Goal: Transaction & Acquisition: Purchase product/service

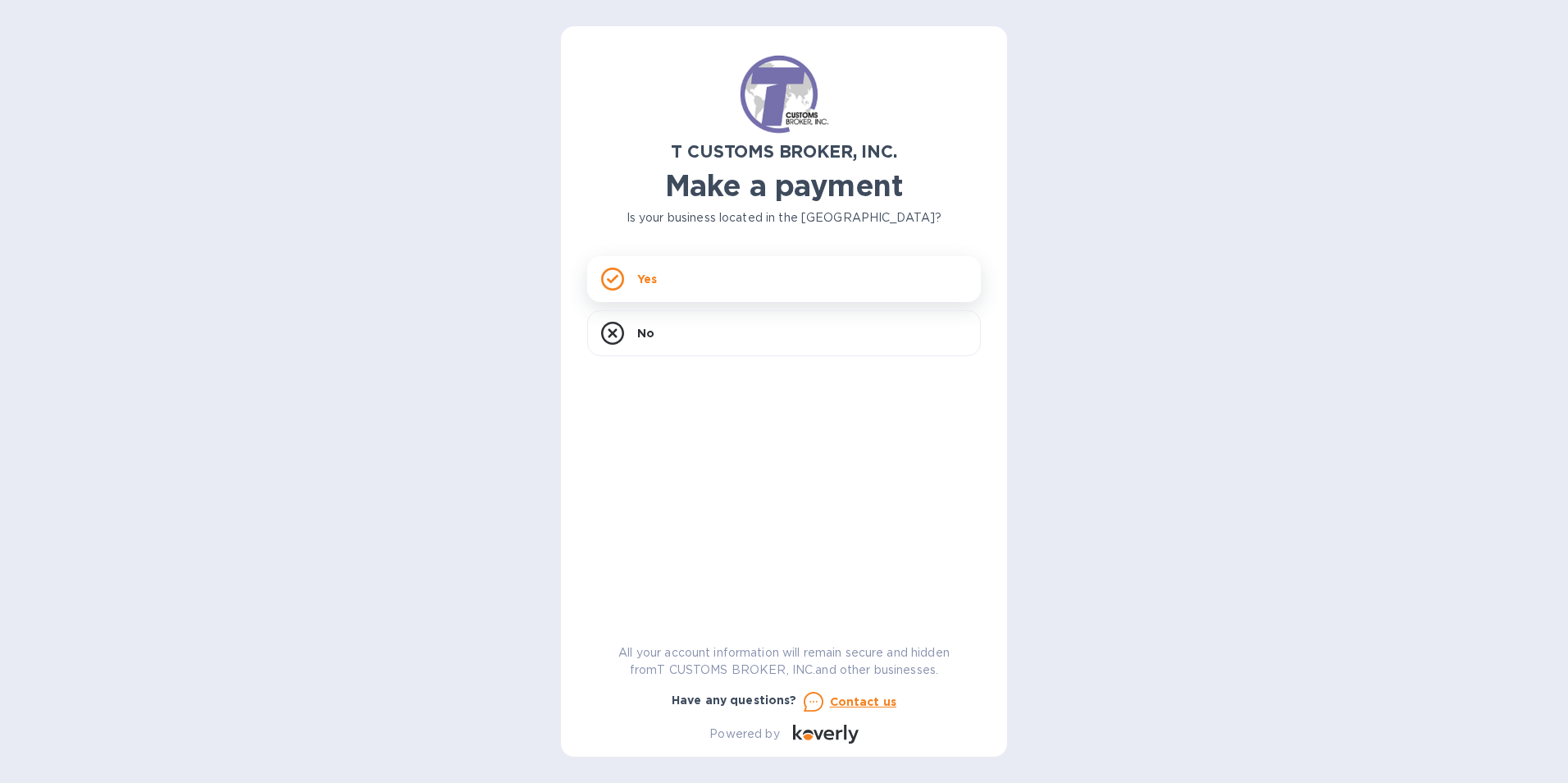
click at [674, 274] on div "Yes" at bounding box center [784, 279] width 393 height 46
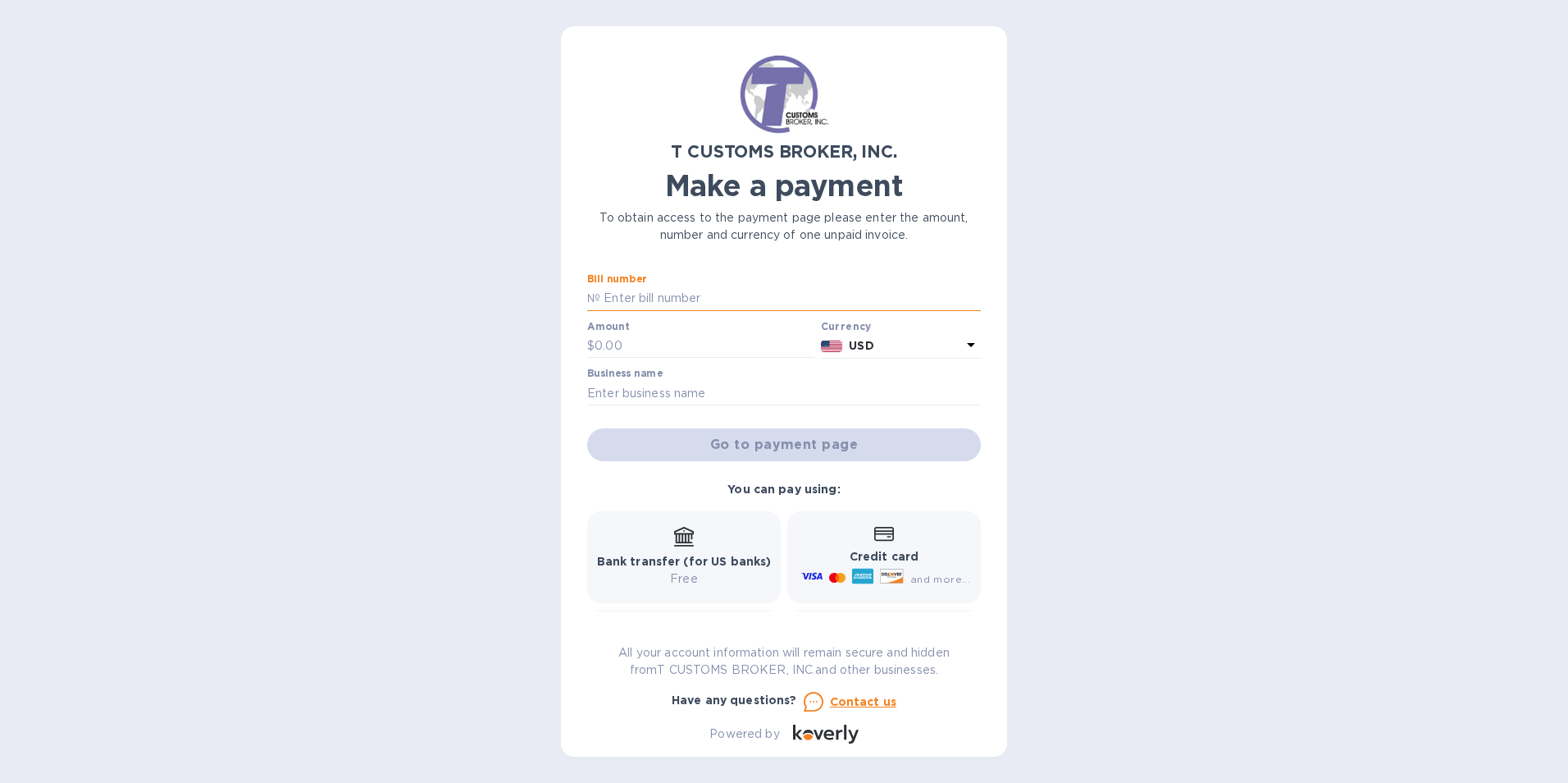
click at [606, 299] on input "text" at bounding box center [790, 299] width 381 height 25
paste input "2562470-1"
type input "2562470-1"
click at [596, 342] on input "text" at bounding box center [704, 347] width 220 height 25
type input "500"
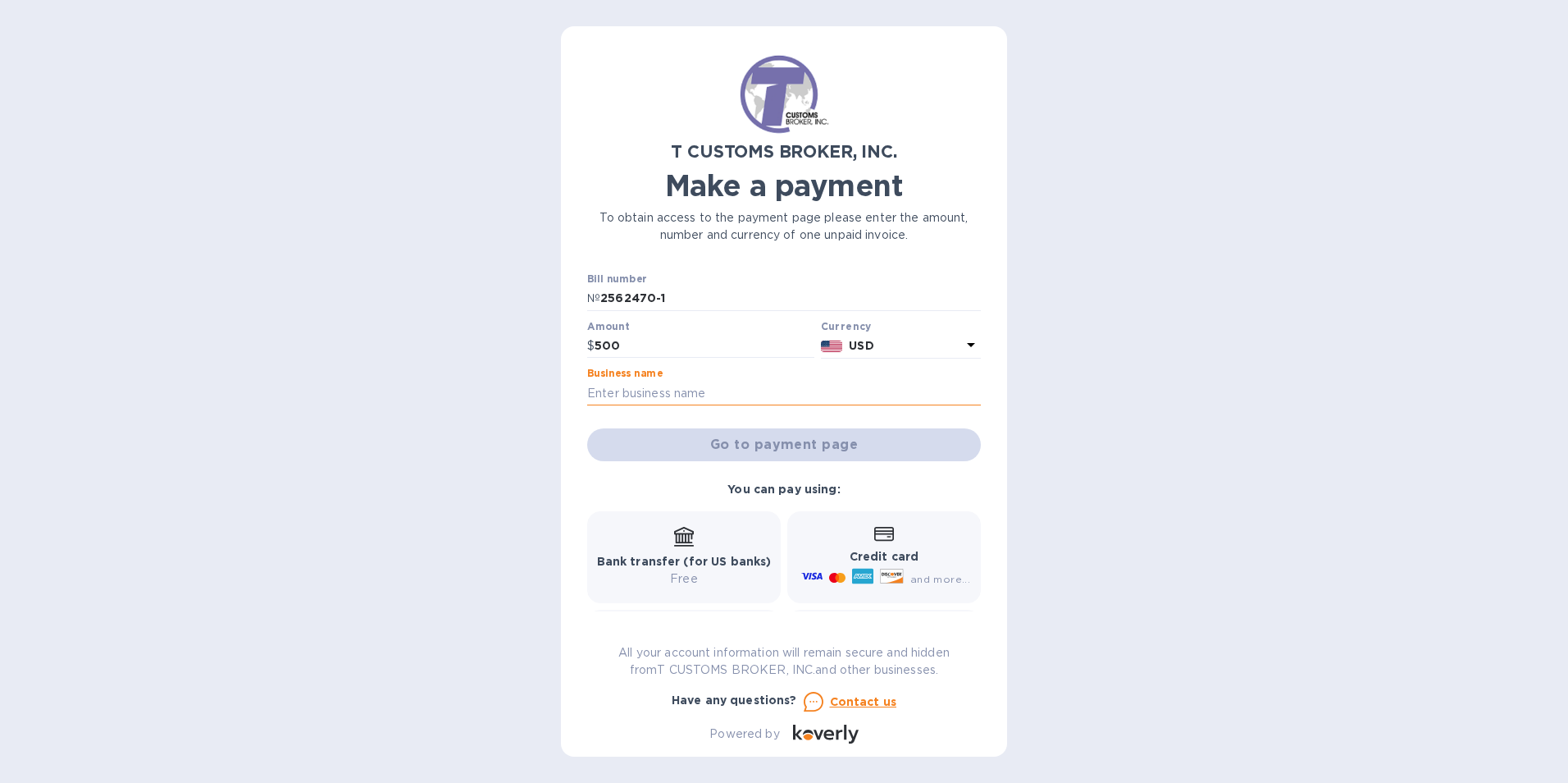
click at [648, 398] on input "text" at bounding box center [784, 393] width 393 height 25
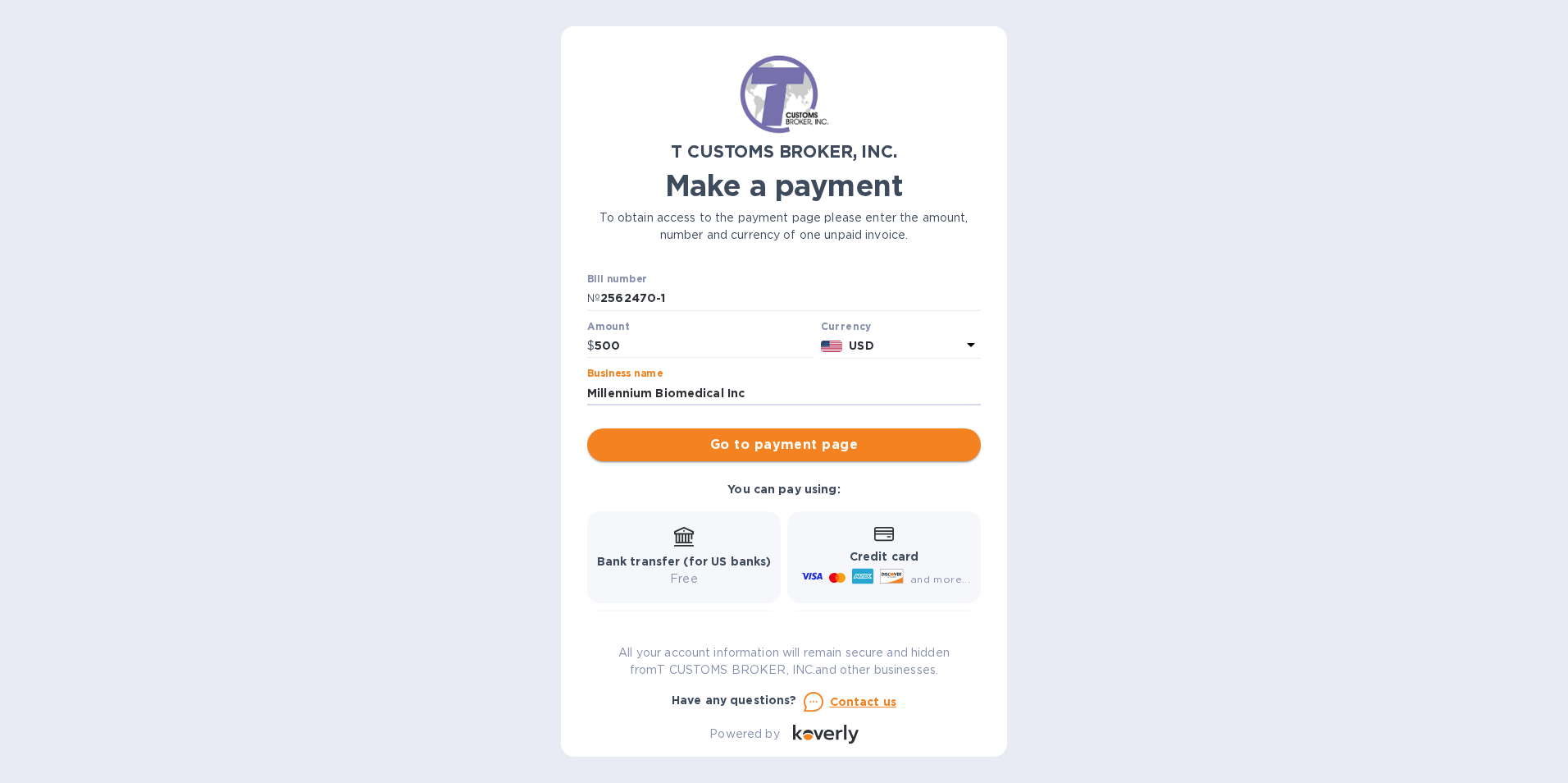
type input "Millennium Biomedical Inc"
click at [838, 446] on span "Go to payment page" at bounding box center [784, 444] width 367 height 20
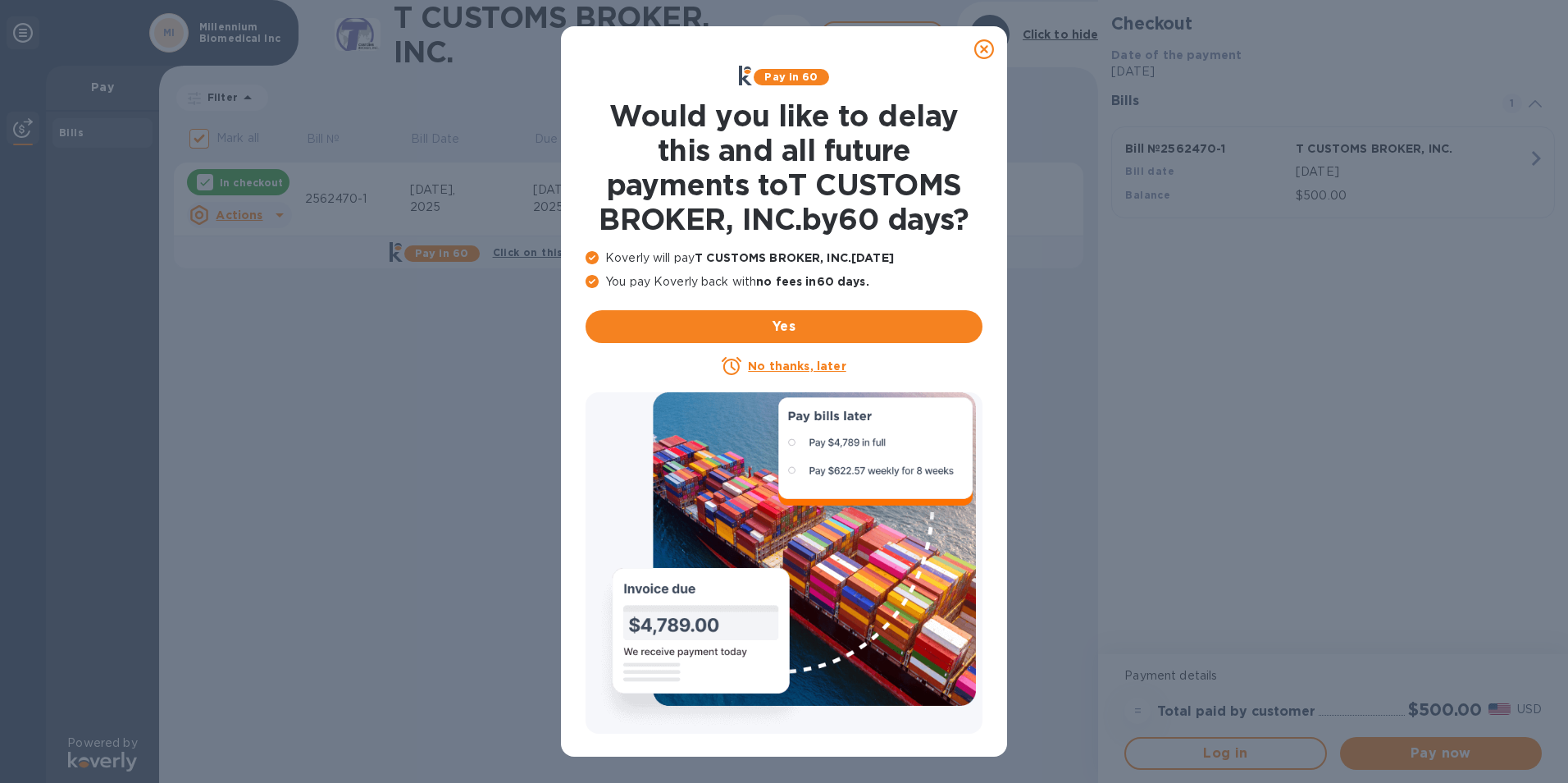
click at [819, 366] on u "No thanks, later" at bounding box center [796, 366] width 97 height 13
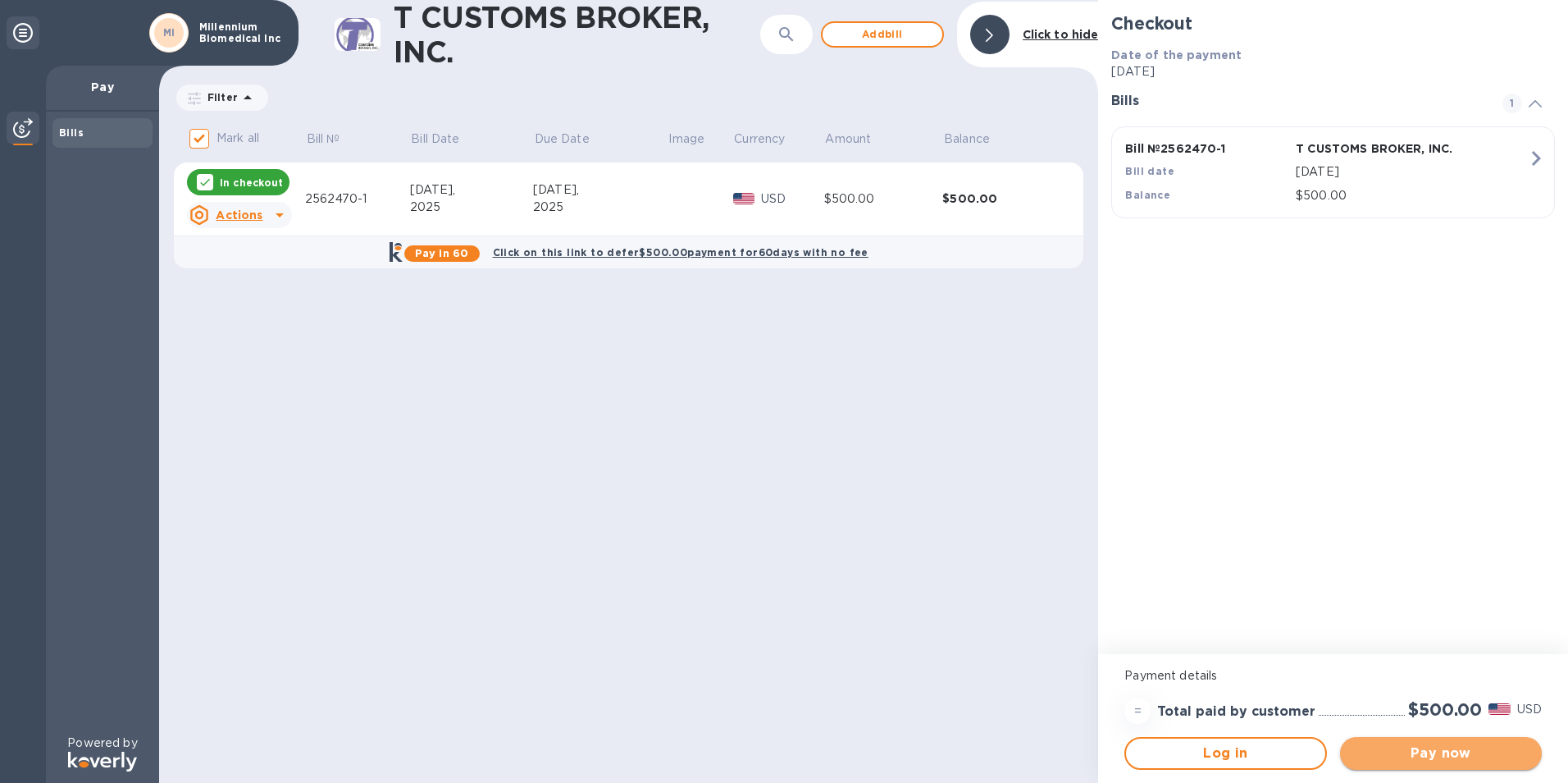
click at [1457, 757] on span "Pay now" at bounding box center [1440, 753] width 175 height 20
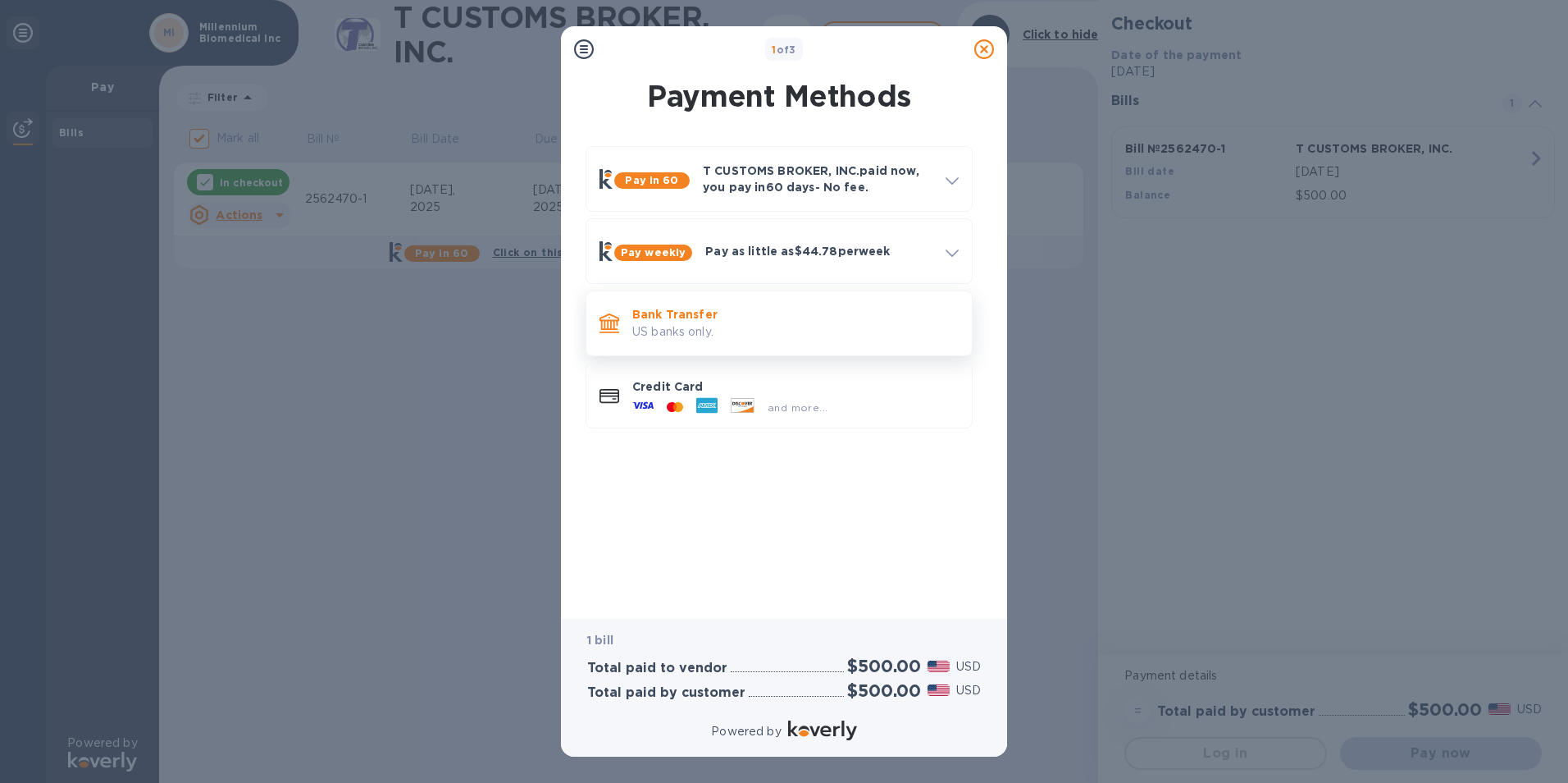
click at [748, 304] on div "Bank Transfer US banks only." at bounding box center [795, 322] width 340 height 47
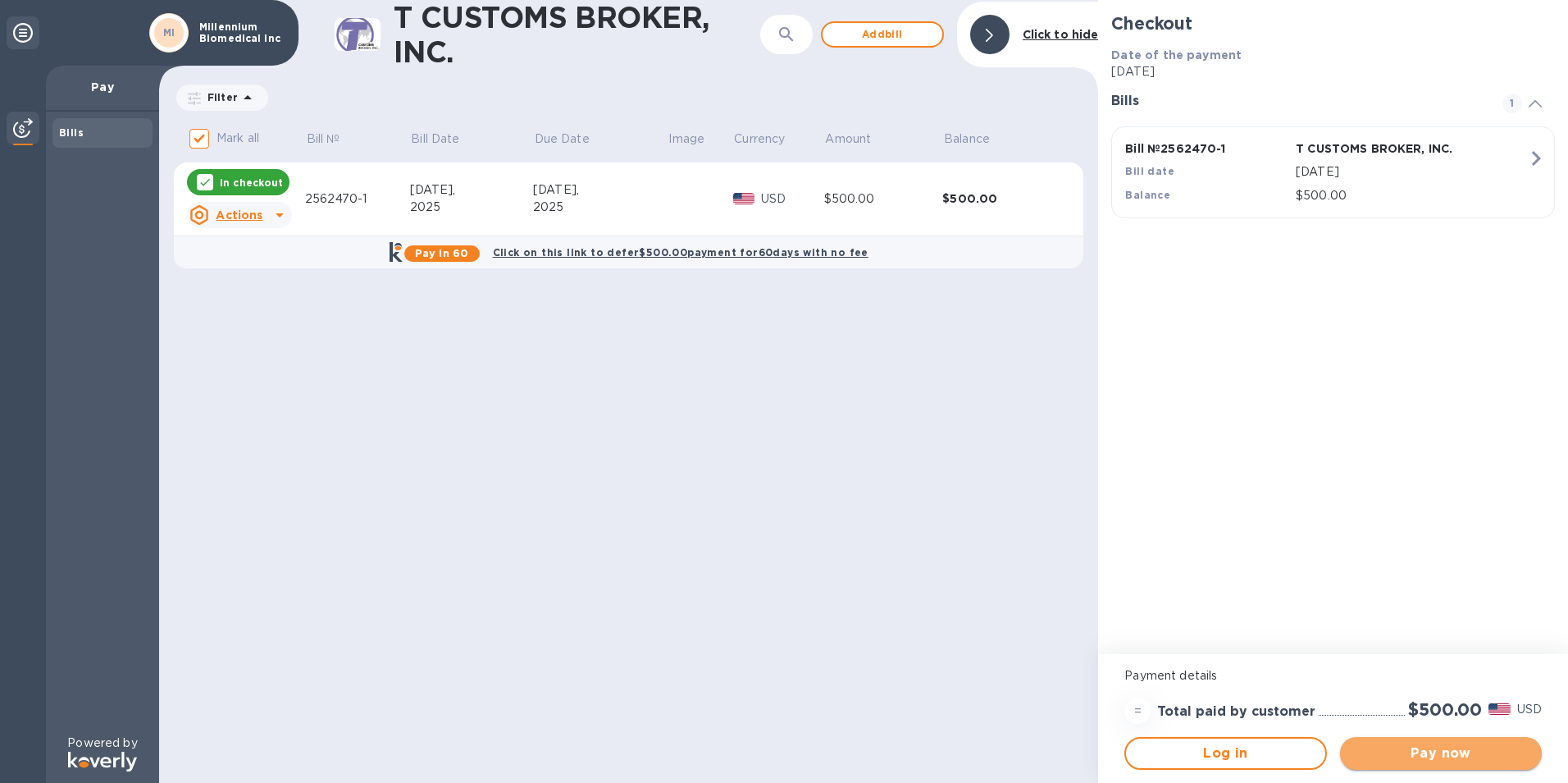
click at [1452, 748] on span "Pay now" at bounding box center [1440, 753] width 175 height 20
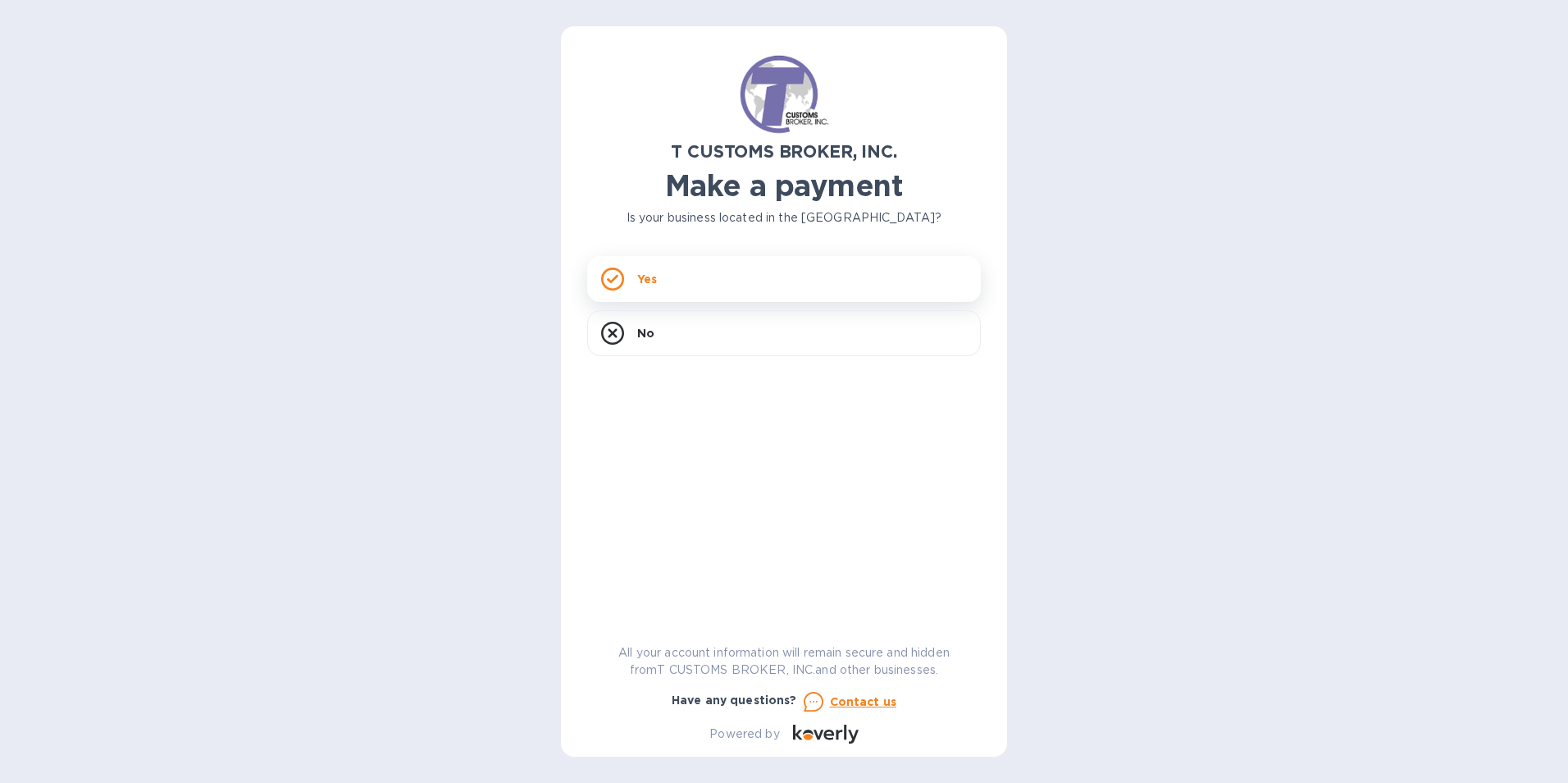
click at [643, 281] on p "Yes" at bounding box center [646, 278] width 20 height 16
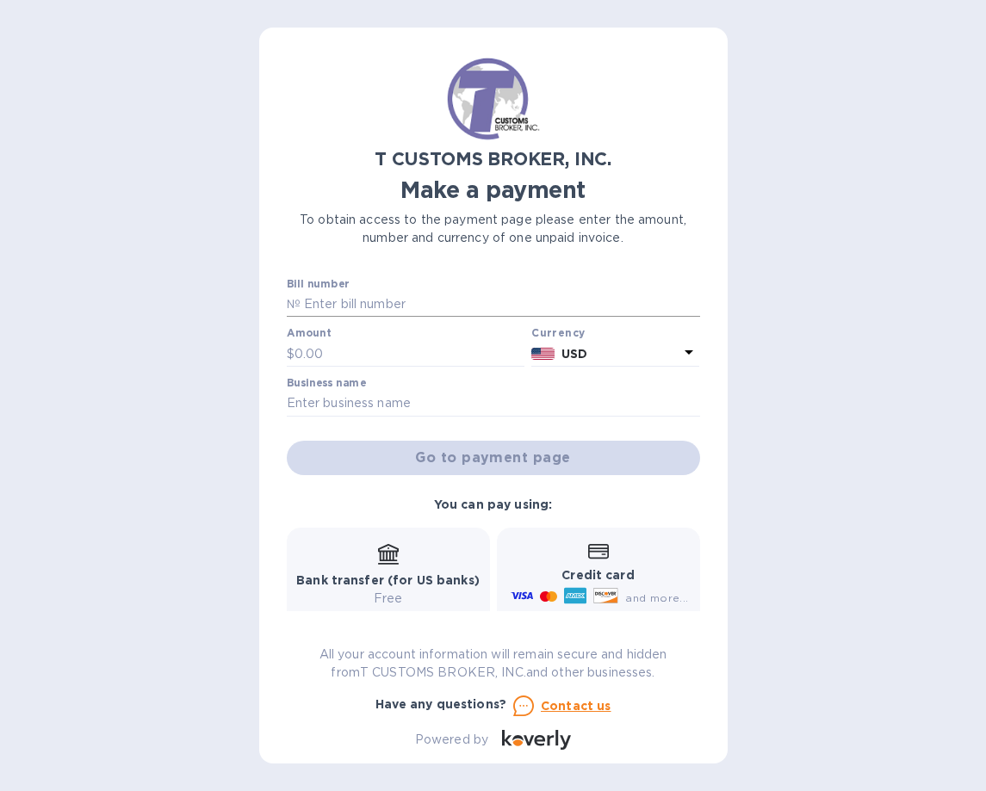
click at [348, 307] on input "text" at bounding box center [501, 305] width 400 height 26
type input "2562470-1"
type input "500"
type input "Millennium Biomedical Inc"
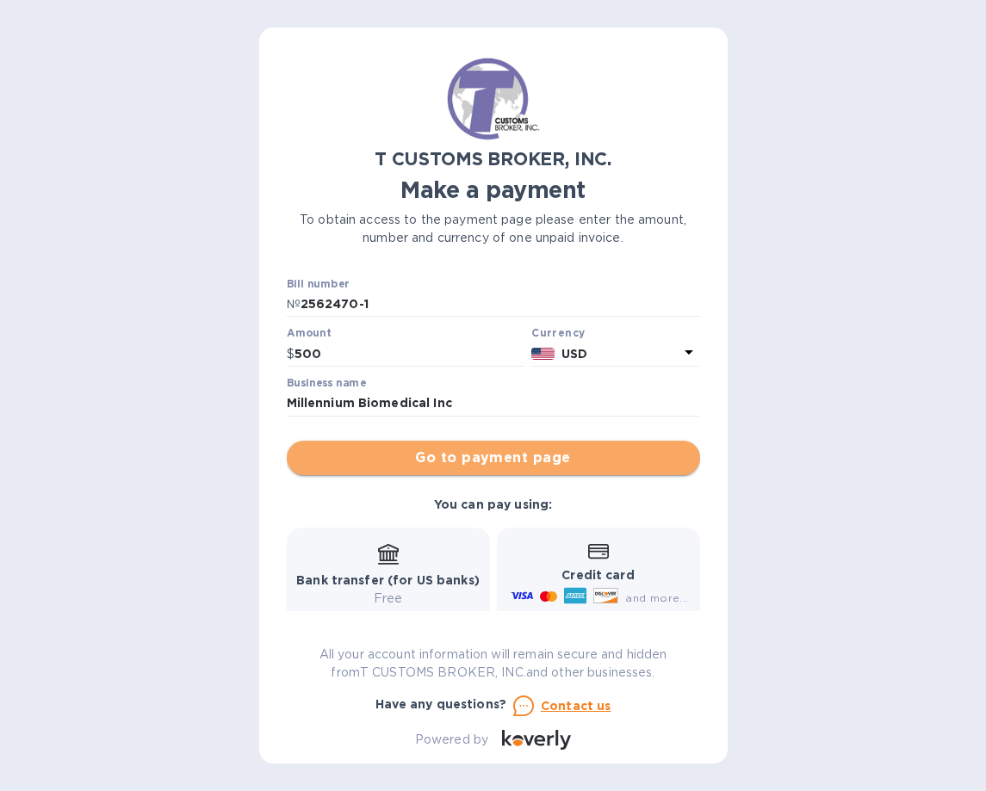
click at [546, 458] on span "Go to payment page" at bounding box center [494, 458] width 386 height 21
